Goal: Find specific page/section: Find specific page/section

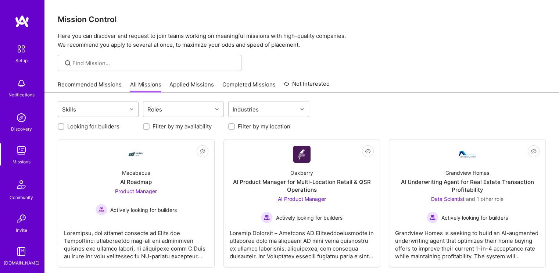
click at [111, 110] on div "Skills" at bounding box center [92, 109] width 69 height 15
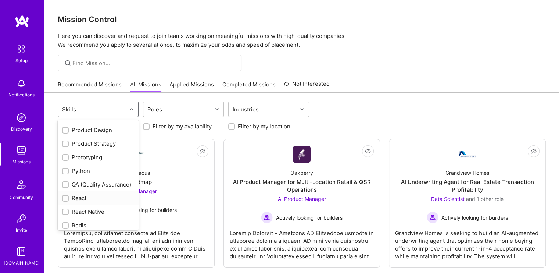
scroll to position [625, 0]
click at [64, 183] on input "checkbox" at bounding box center [66, 185] width 5 height 5
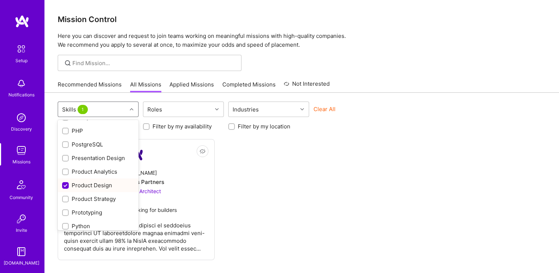
click at [66, 182] on input "checkbox" at bounding box center [66, 185] width 7 height 7
checkbox input "false"
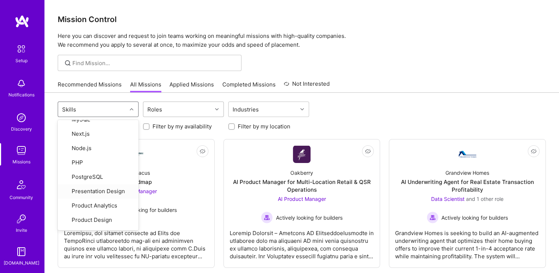
click at [175, 108] on div "Roles" at bounding box center [177, 109] width 69 height 15
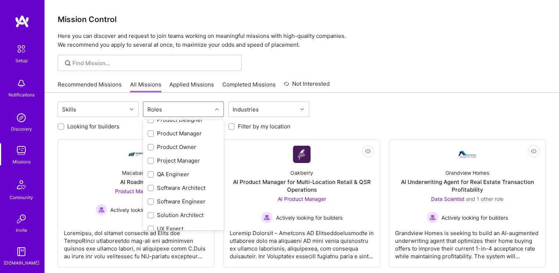
scroll to position [260, 0]
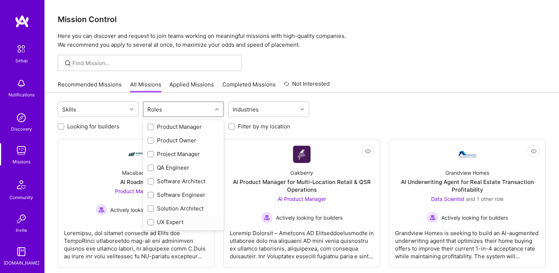
click at [149, 221] on input "checkbox" at bounding box center [151, 222] width 5 height 5
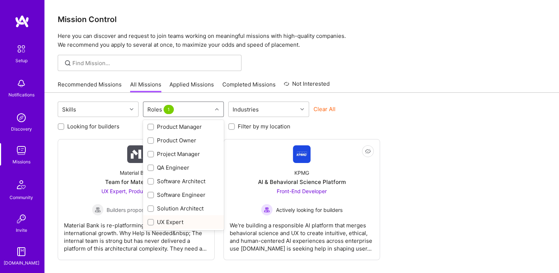
click at [149, 220] on input "checkbox" at bounding box center [151, 222] width 5 height 5
checkbox input "false"
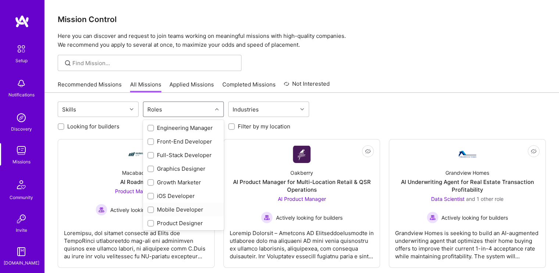
scroll to position [150, 0]
click at [151, 222] on input "checkbox" at bounding box center [151, 223] width 5 height 5
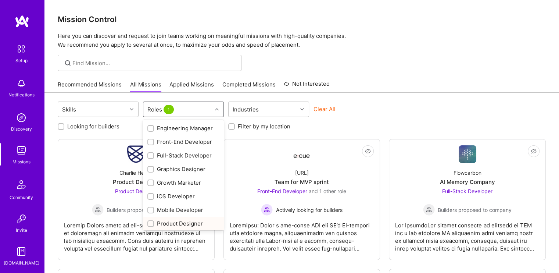
click at [151, 222] on input "checkbox" at bounding box center [151, 223] width 5 height 5
checkbox input "false"
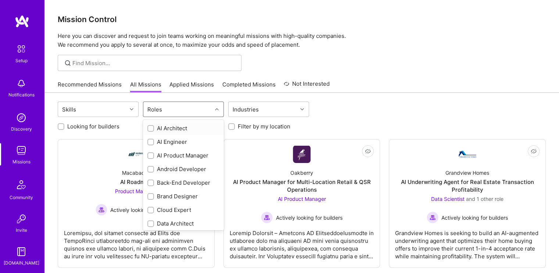
click at [192, 107] on div "Roles" at bounding box center [177, 109] width 69 height 15
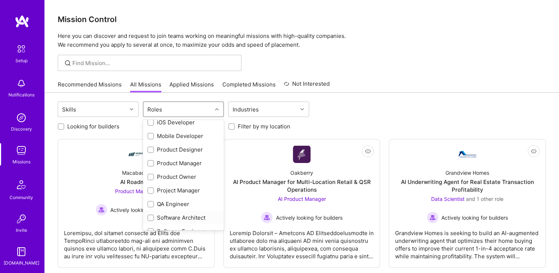
scroll to position [223, 0]
click at [150, 151] on input "checkbox" at bounding box center [151, 150] width 5 height 5
checkbox input "true"
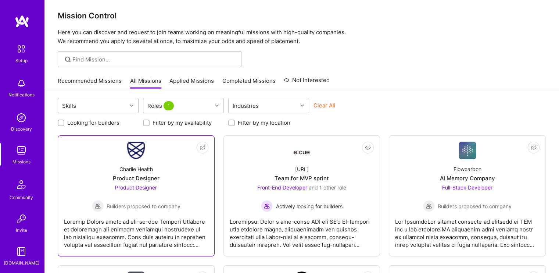
scroll to position [0, 0]
